Goal: Task Accomplishment & Management: Use online tool/utility

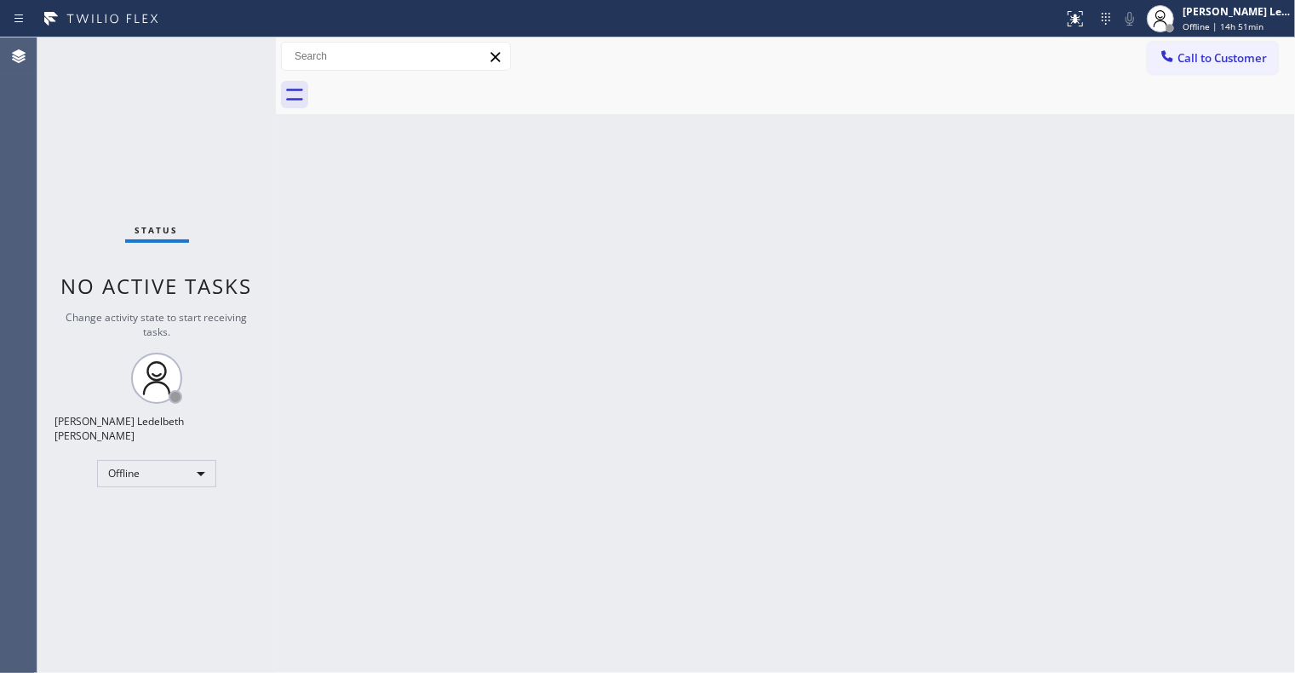
click at [188, 485] on div "Status No active tasks Change activity state to start receiving tasks. Mitz [PE…" at bounding box center [156, 354] width 238 height 635
click at [192, 470] on div "Offline" at bounding box center [156, 473] width 119 height 27
click at [170, 520] on li "Available" at bounding box center [155, 511] width 115 height 20
click at [169, 465] on div "Offline" at bounding box center [156, 473] width 119 height 27
click at [161, 530] on li "Unavailable" at bounding box center [155, 532] width 115 height 20
